Goal: Task Accomplishment & Management: Manage account settings

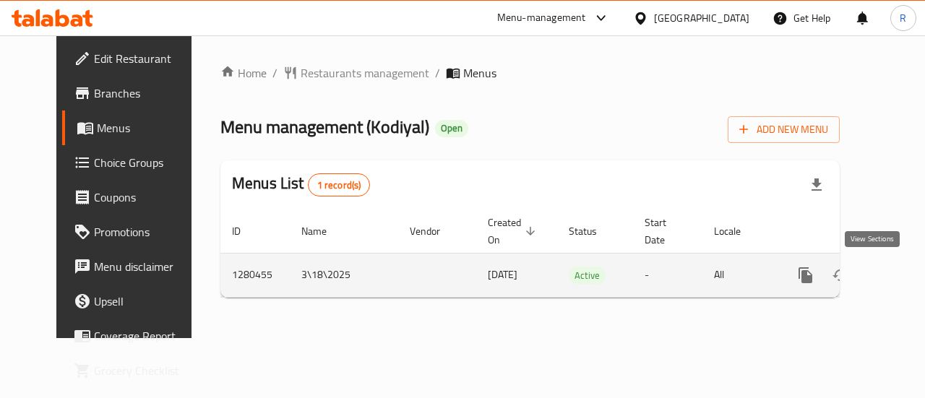
click at [904, 278] on icon "enhanced table" at bounding box center [910, 275] width 13 height 13
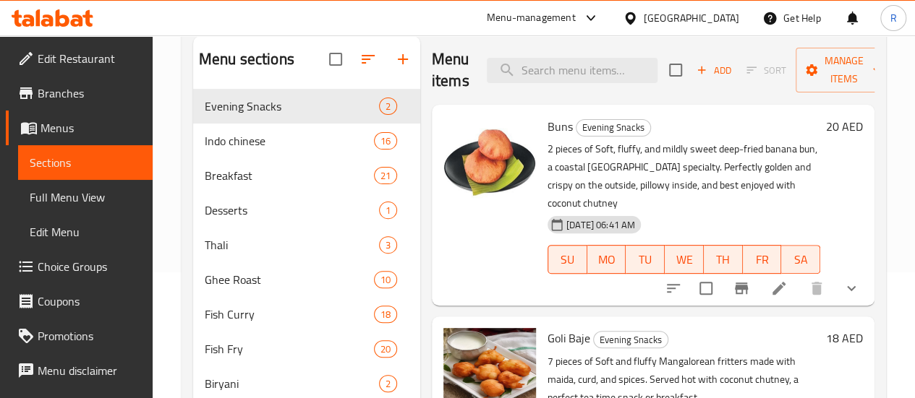
scroll to position [129, 0]
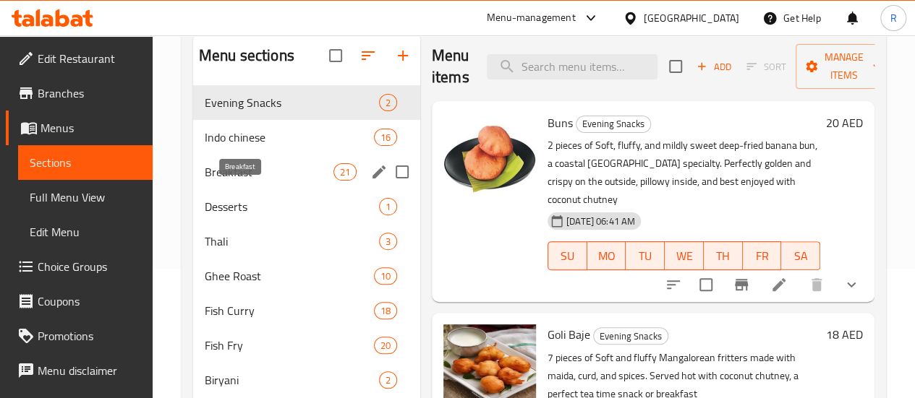
click at [250, 181] on span "Breakfast" at bounding box center [269, 171] width 129 height 17
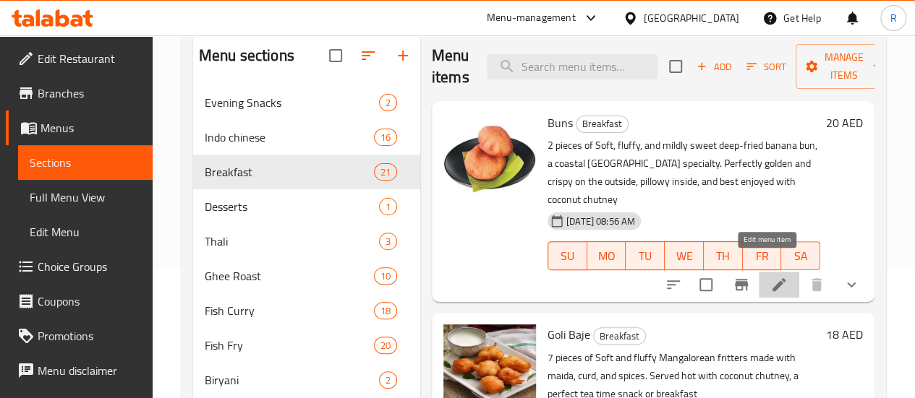
click at [770, 276] on icon at bounding box center [778, 284] width 17 height 17
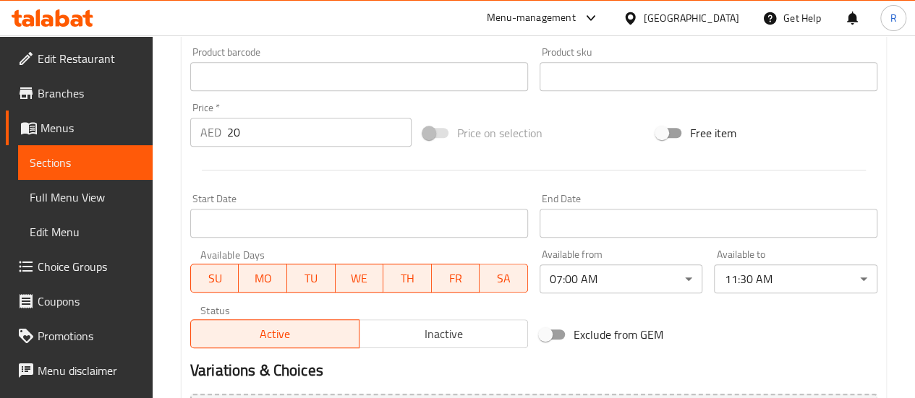
scroll to position [487, 0]
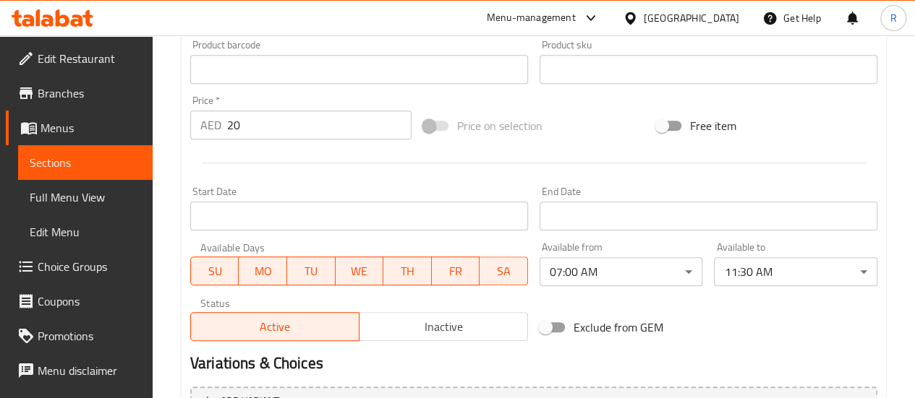
click at [688, 47] on div "Product sku Product sku" at bounding box center [708, 62] width 338 height 44
click at [76, 96] on span "Branches" at bounding box center [89, 93] width 103 height 17
